Goal: Task Accomplishment & Management: Use online tool/utility

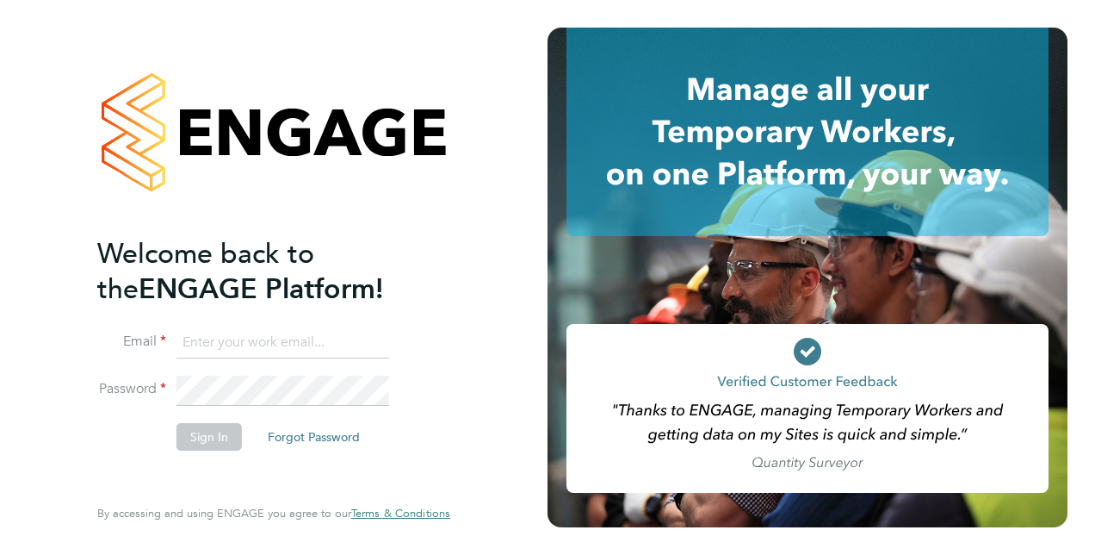
type input "[PERSON_NAME][EMAIL_ADDRESS][PERSON_NAME][DOMAIN_NAME]"
click at [203, 434] on button "Sign In" at bounding box center [209, 437] width 65 height 28
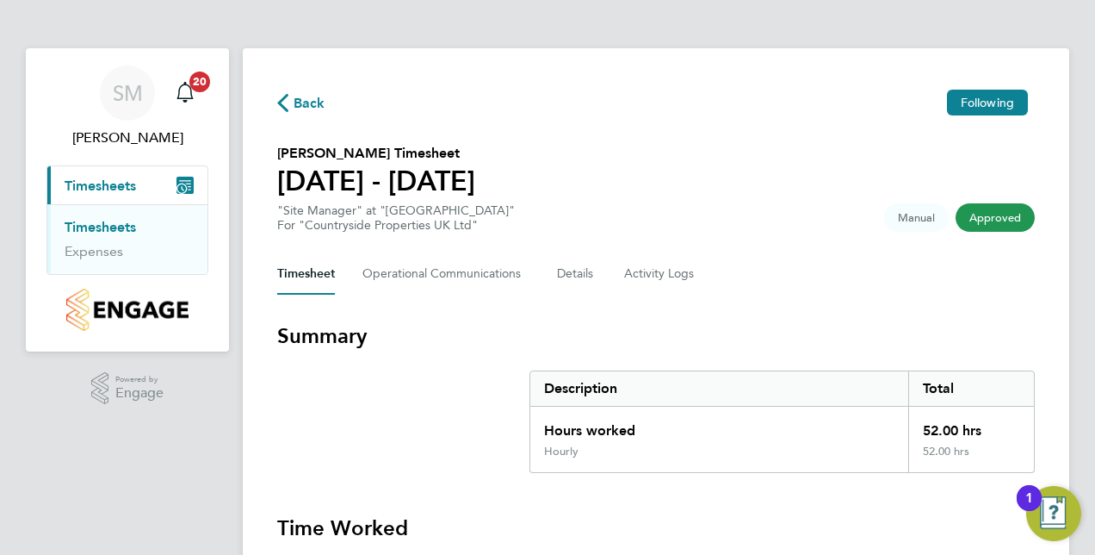
click at [105, 230] on link "Timesheets" at bounding box center [100, 227] width 71 height 16
